Goal: Task Accomplishment & Management: Manage account settings

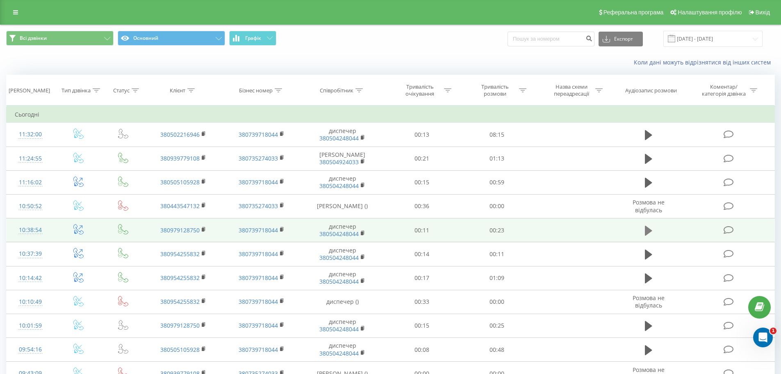
click at [652, 236] on icon at bounding box center [648, 230] width 7 height 11
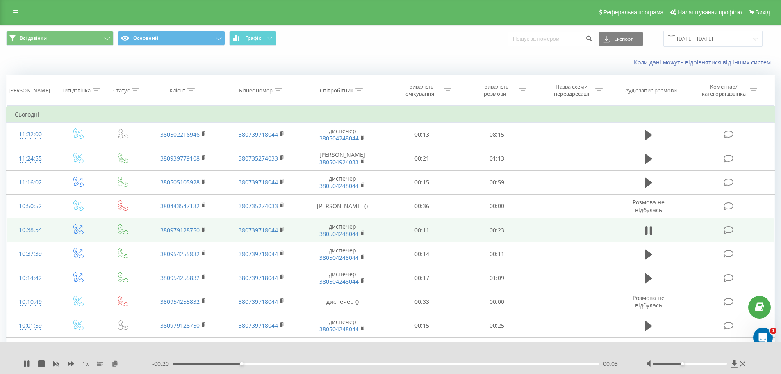
drag, startPoint x: 689, startPoint y: 364, endPoint x: 682, endPoint y: 364, distance: 6.6
click at [682, 364] on div "Accessibility label" at bounding box center [682, 363] width 3 height 3
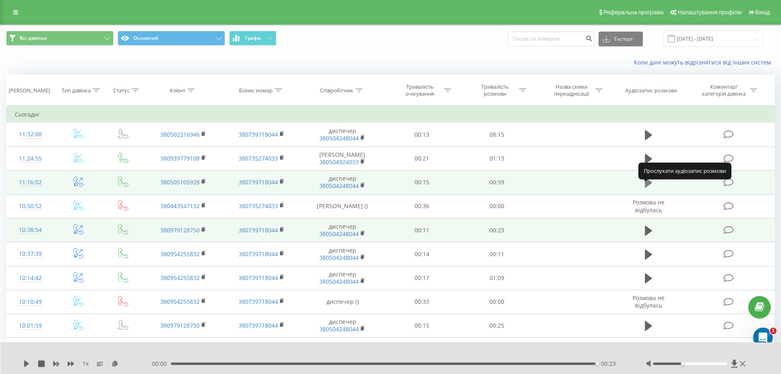
click at [650, 188] on icon at bounding box center [648, 182] width 7 height 11
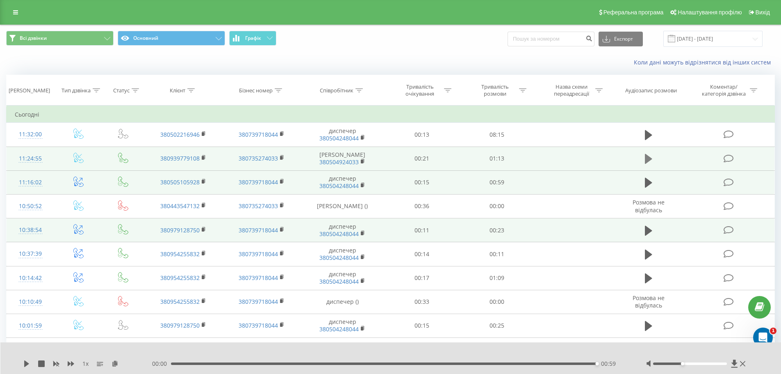
click at [648, 160] on icon at bounding box center [648, 159] width 7 height 10
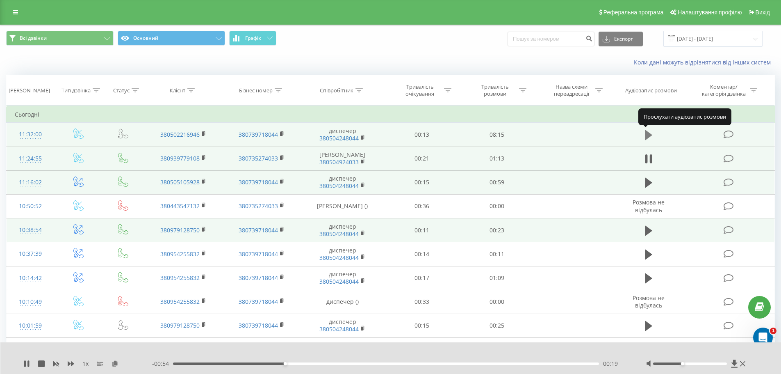
click at [649, 137] on icon at bounding box center [648, 134] width 7 height 11
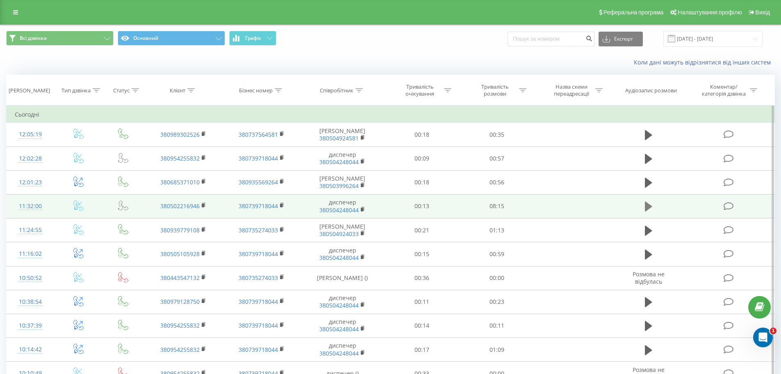
click at [648, 211] on icon at bounding box center [648, 206] width 7 height 10
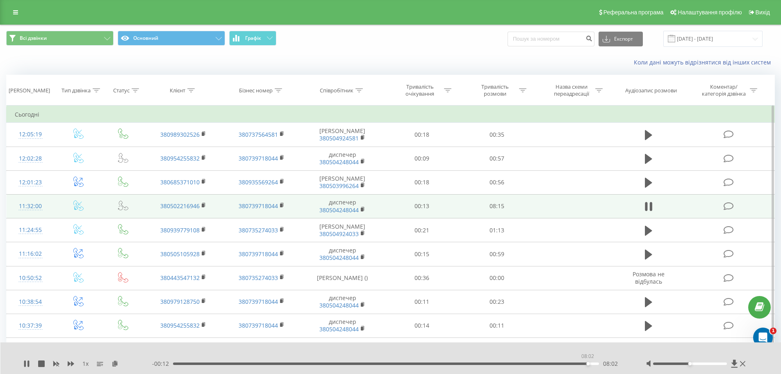
drag, startPoint x: 176, startPoint y: 364, endPoint x: 587, endPoint y: 372, distance: 411.0
click at [587, 372] on div "1 x - 00:12 08:02 08:02" at bounding box center [390, 358] width 781 height 32
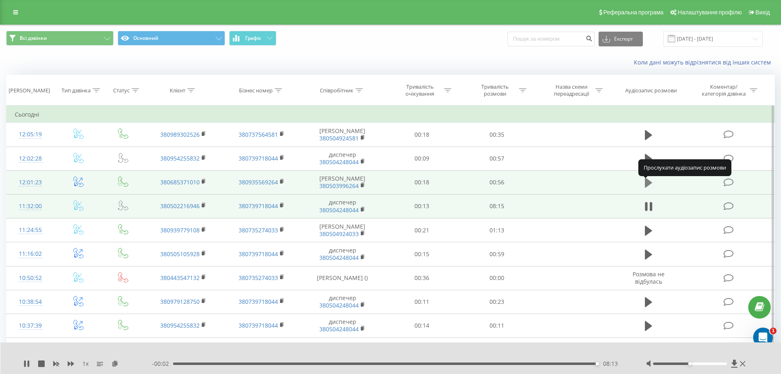
click at [651, 186] on icon at bounding box center [648, 183] width 7 height 10
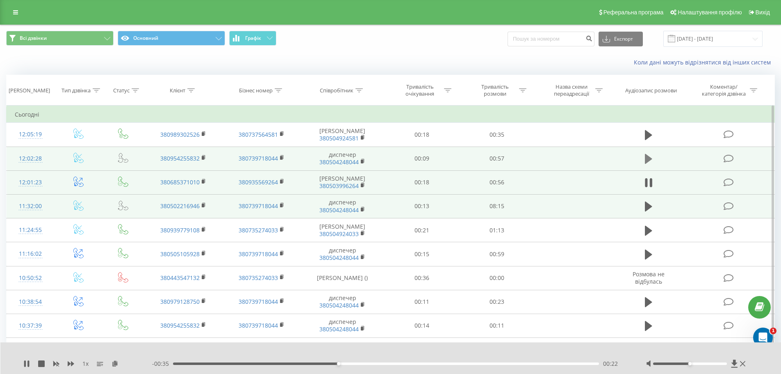
click at [650, 160] on icon at bounding box center [648, 159] width 7 height 10
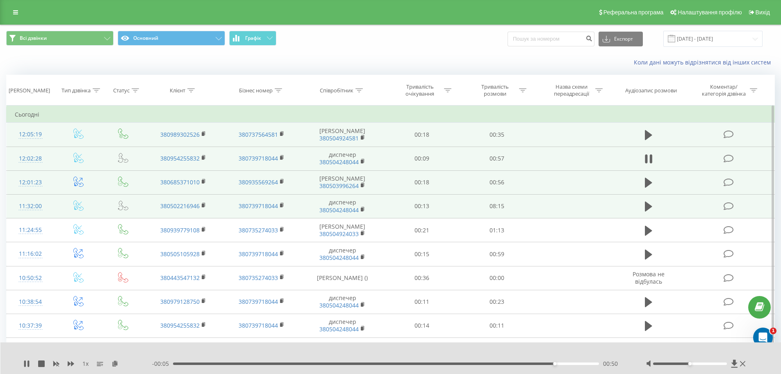
click at [647, 143] on td at bounding box center [649, 135] width 72 height 24
click at [648, 135] on icon at bounding box center [648, 135] width 7 height 10
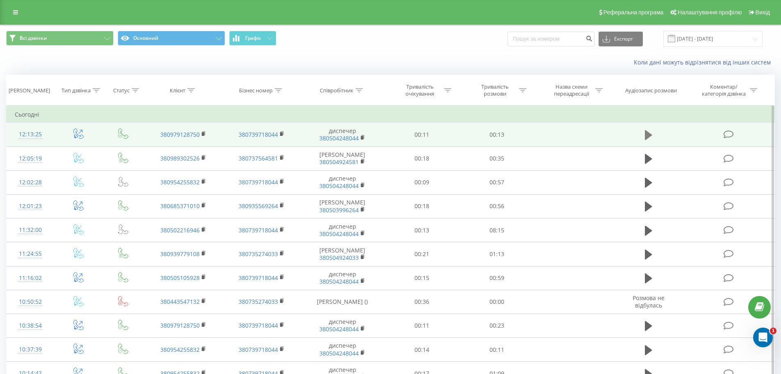
click at [654, 134] on button at bounding box center [649, 135] width 12 height 12
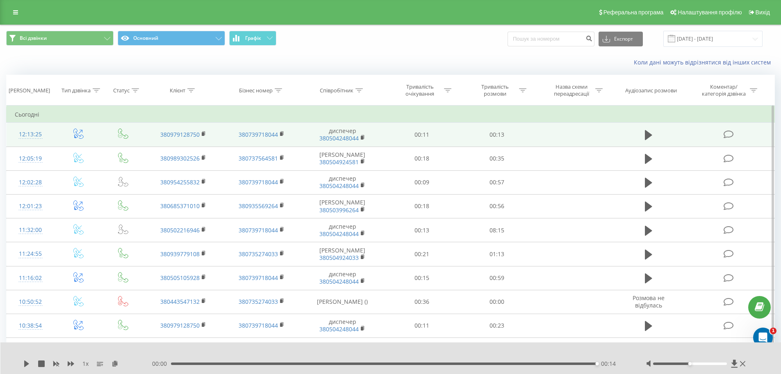
click at [650, 136] on icon at bounding box center [648, 135] width 7 height 10
